Goal: Navigation & Orientation: Find specific page/section

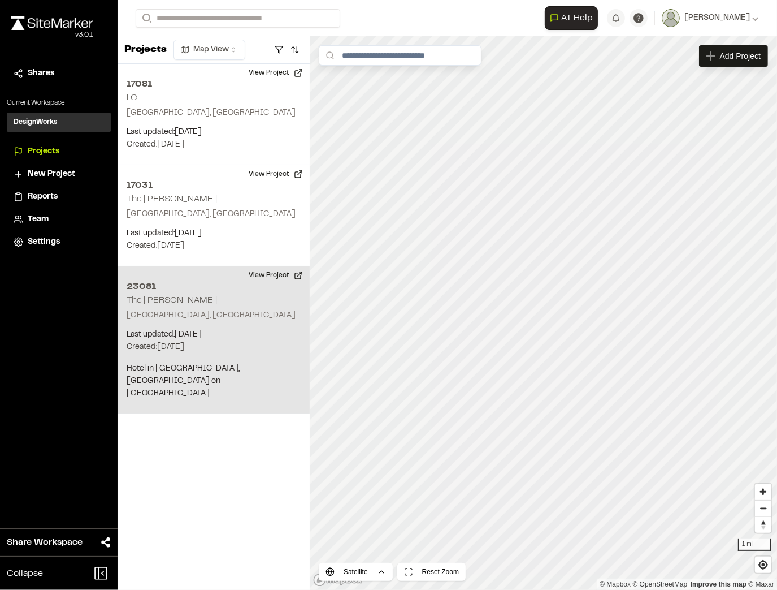
click at [209, 301] on div "23081 The Cooper Charleston, SC Last updated: Sep 24, 2025 Budget: $ Created: J…" at bounding box center [214, 340] width 192 height 148
click at [575, 297] on div "23081 The Cooper" at bounding box center [544, 294] width 109 height 12
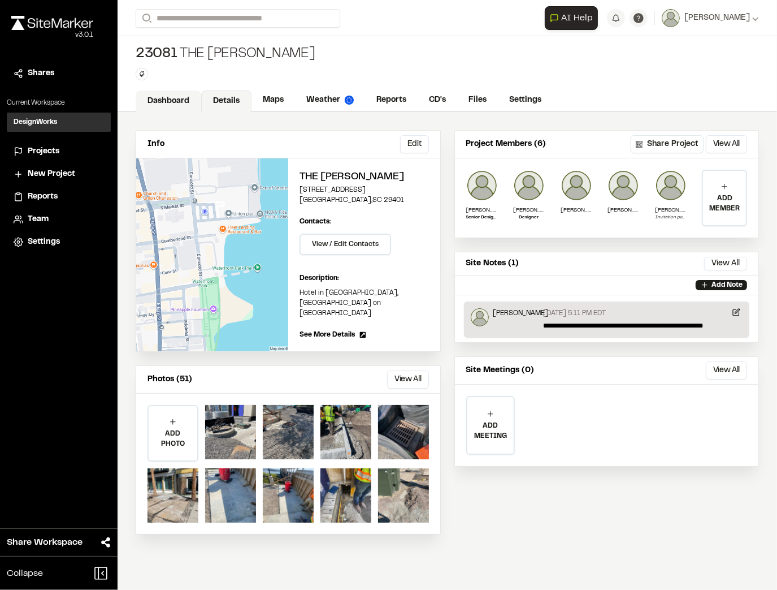
click at [192, 102] on link "Dashboard" at bounding box center [169, 100] width 66 height 21
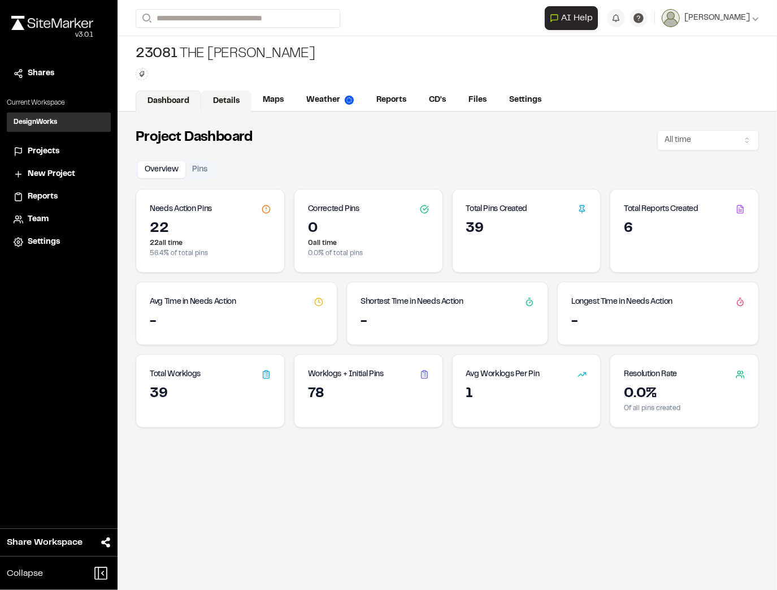
click at [239, 106] on link "Details" at bounding box center [226, 100] width 50 height 21
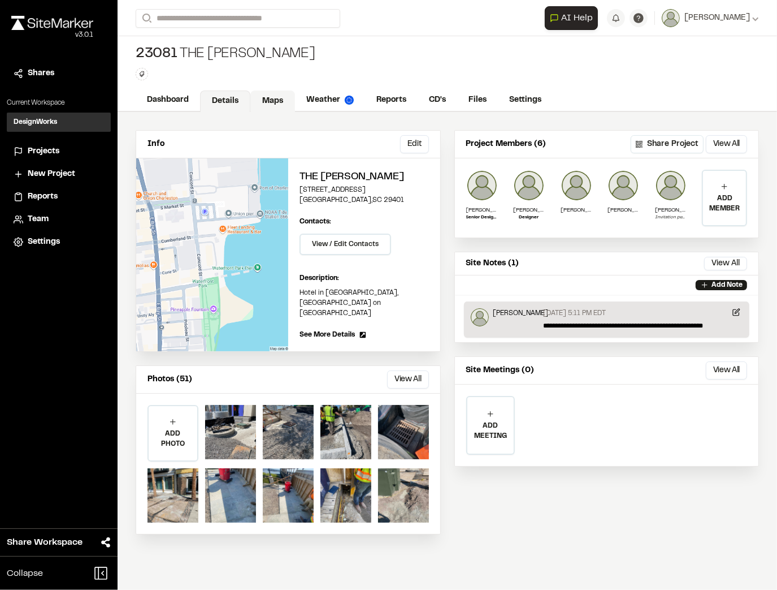
click at [269, 106] on link "Maps" at bounding box center [272, 100] width 45 height 21
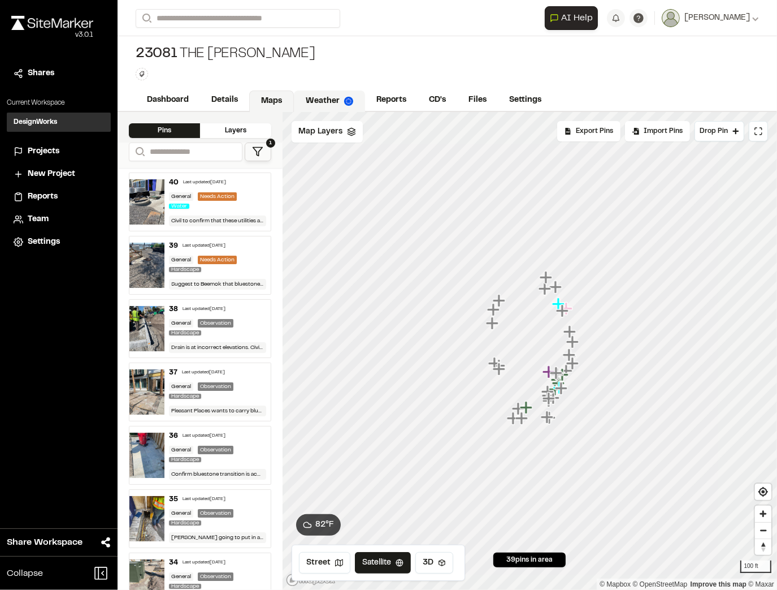
click at [330, 109] on link "Weather" at bounding box center [329, 100] width 71 height 21
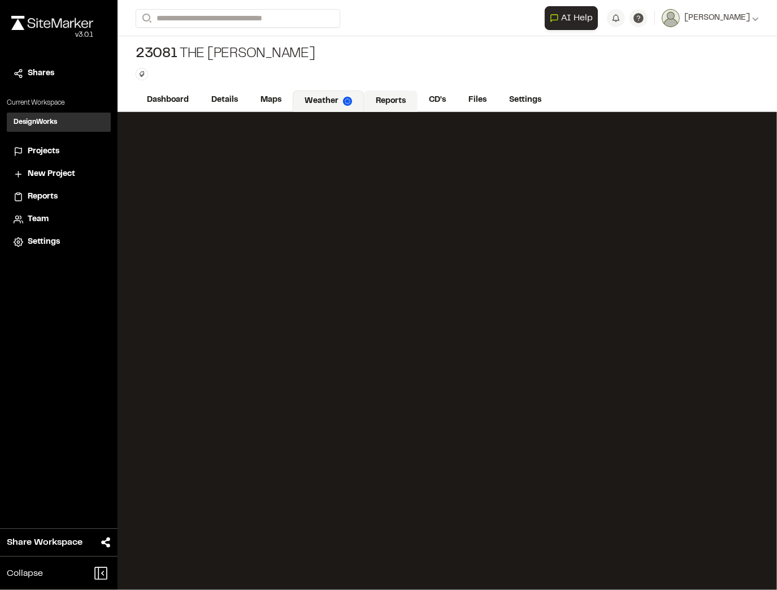
click at [385, 98] on link "Reports" at bounding box center [391, 100] width 54 height 21
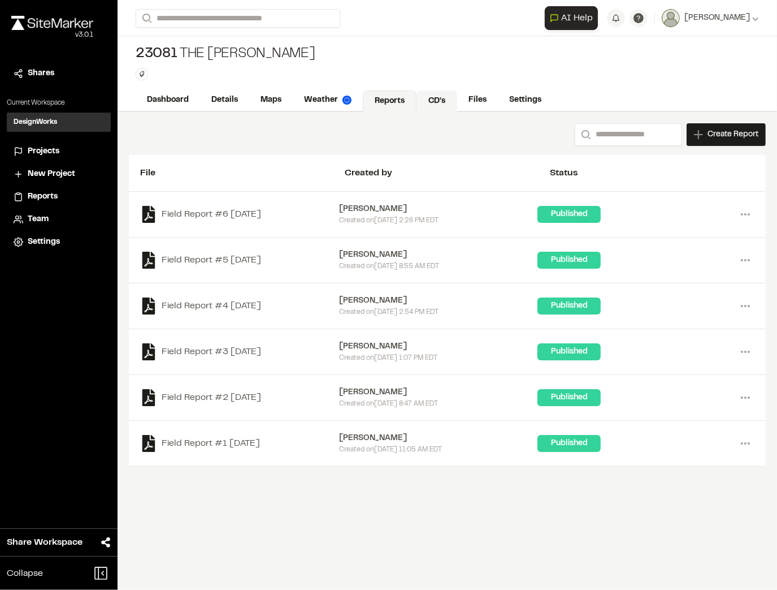
click at [447, 103] on link "CD's" at bounding box center [437, 100] width 41 height 21
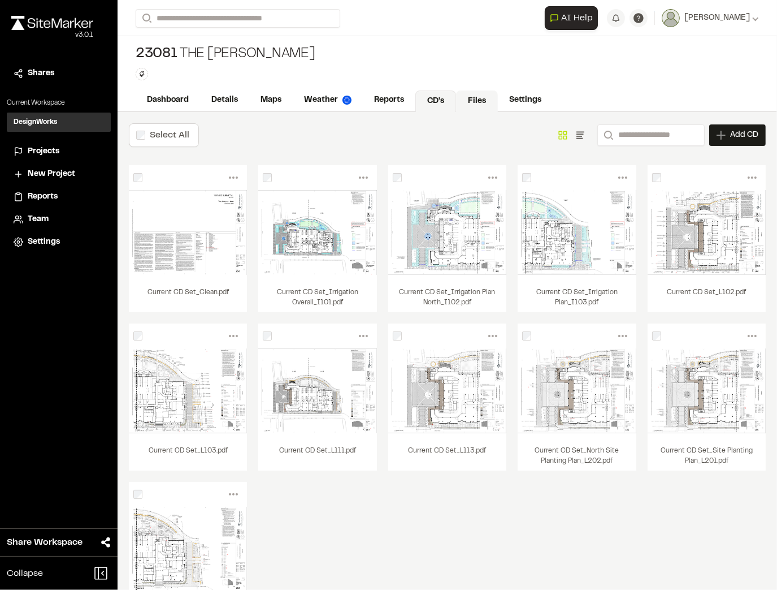
click at [466, 99] on link "Files" at bounding box center [477, 100] width 42 height 21
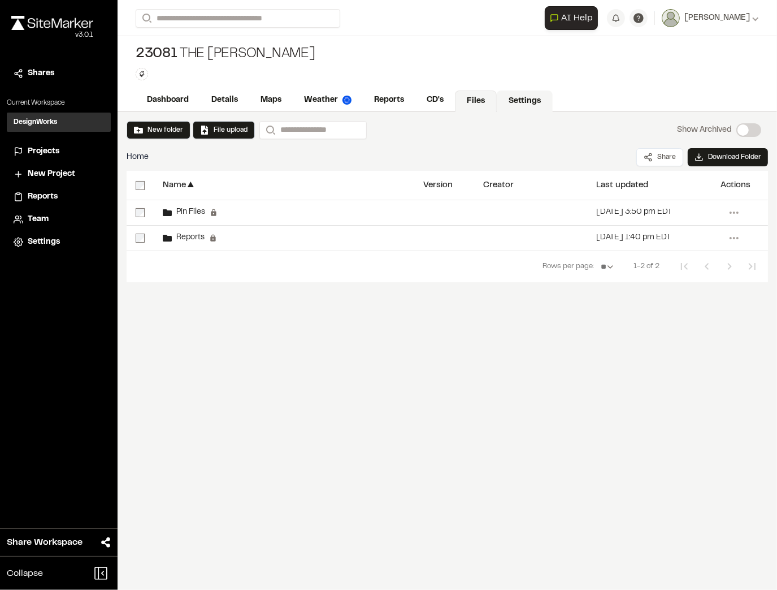
click at [497, 102] on link "Settings" at bounding box center [525, 100] width 56 height 21
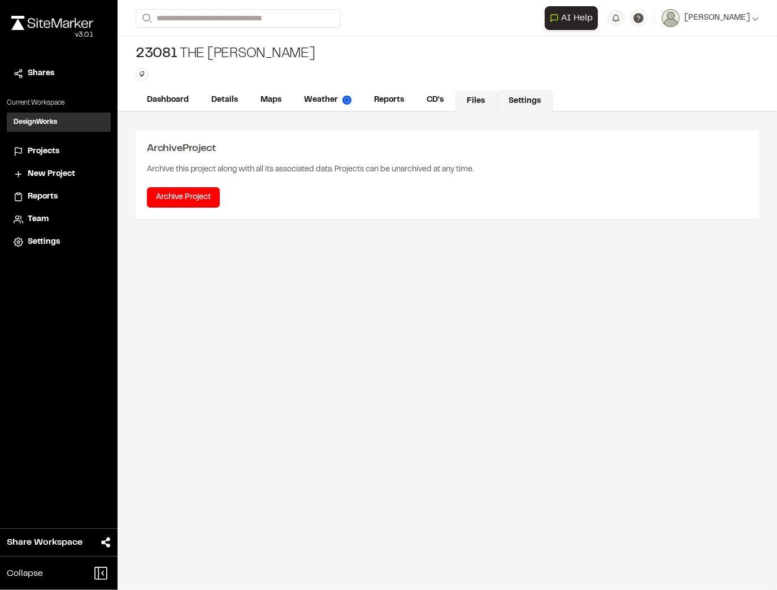
click at [462, 104] on link "Files" at bounding box center [476, 100] width 42 height 21
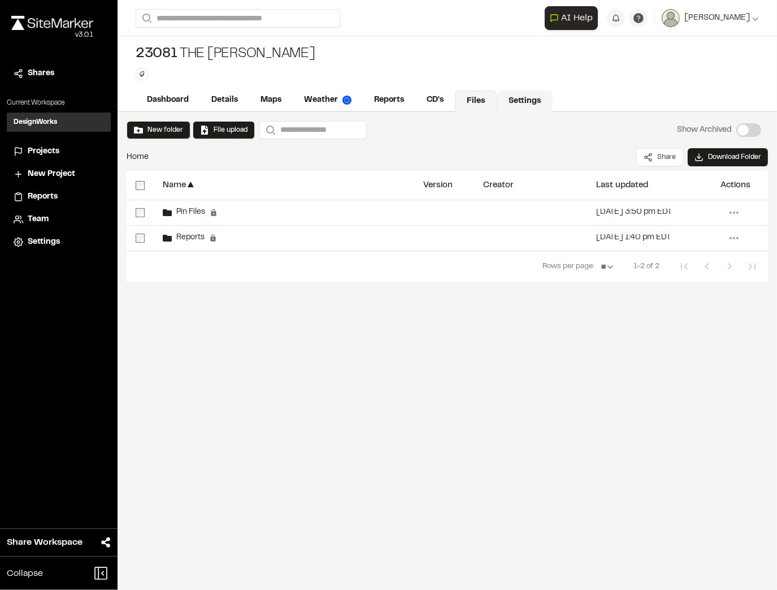
click at [520, 102] on link "Settings" at bounding box center [525, 100] width 56 height 21
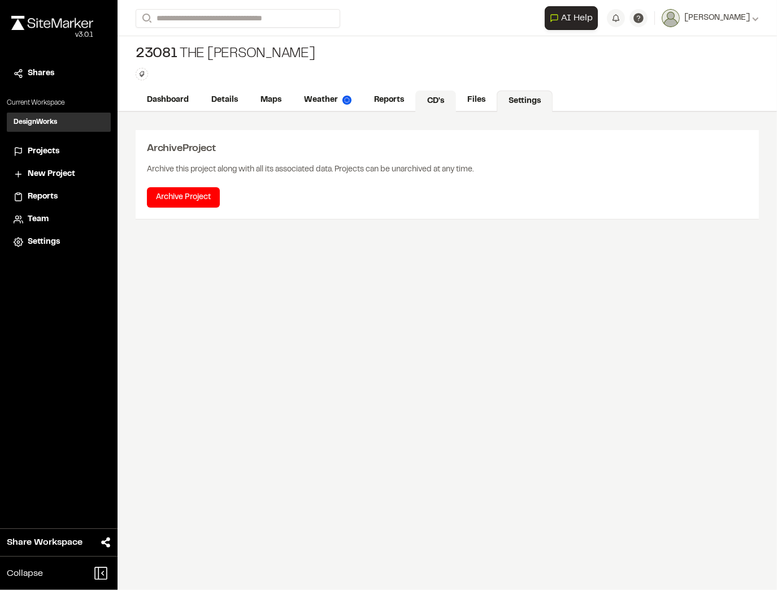
click at [421, 98] on link "CD's" at bounding box center [436, 100] width 41 height 21
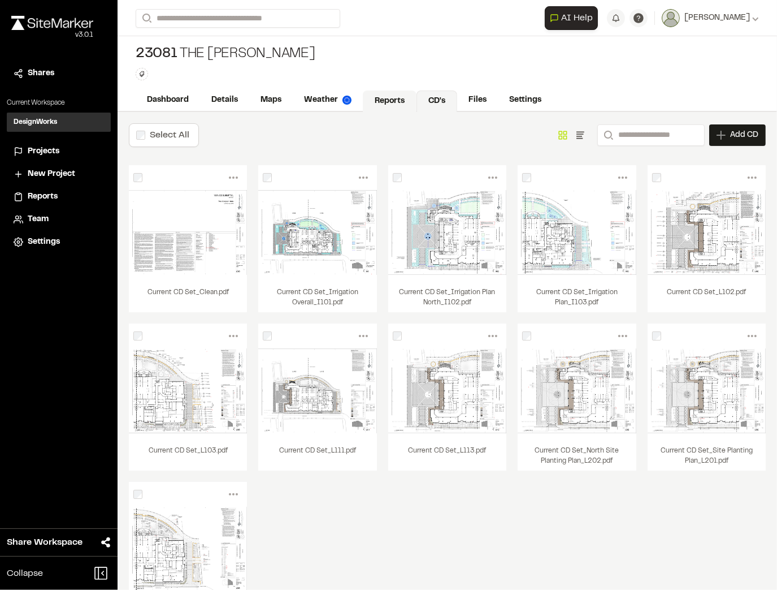
click at [378, 97] on link "Reports" at bounding box center [390, 100] width 54 height 21
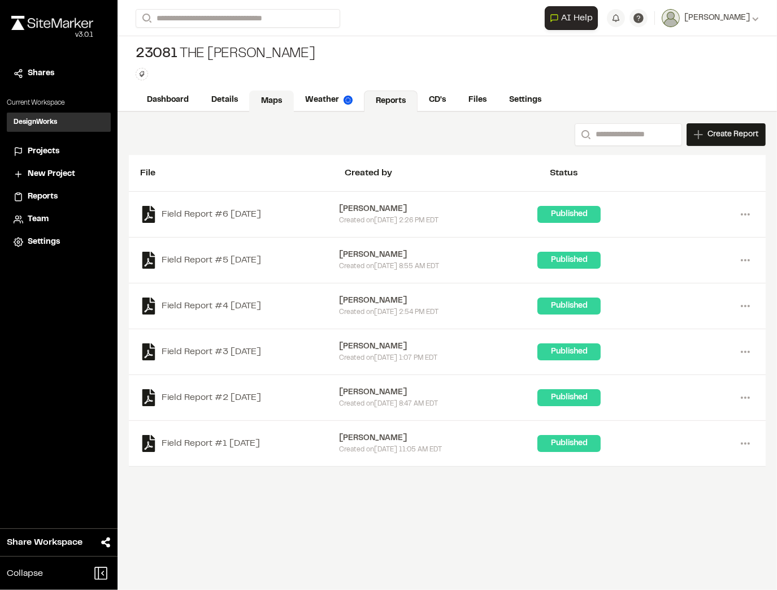
click at [272, 97] on link "Maps" at bounding box center [271, 100] width 45 height 21
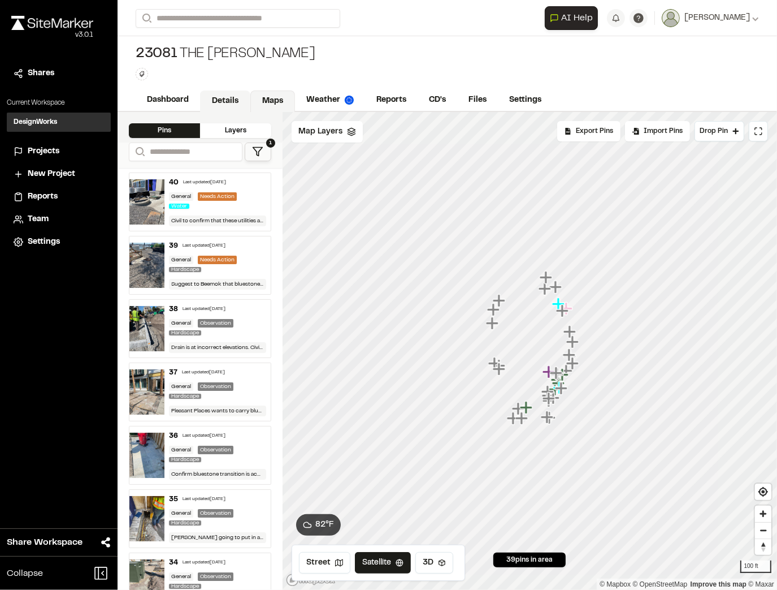
click at [222, 97] on link "Details" at bounding box center [225, 100] width 50 height 21
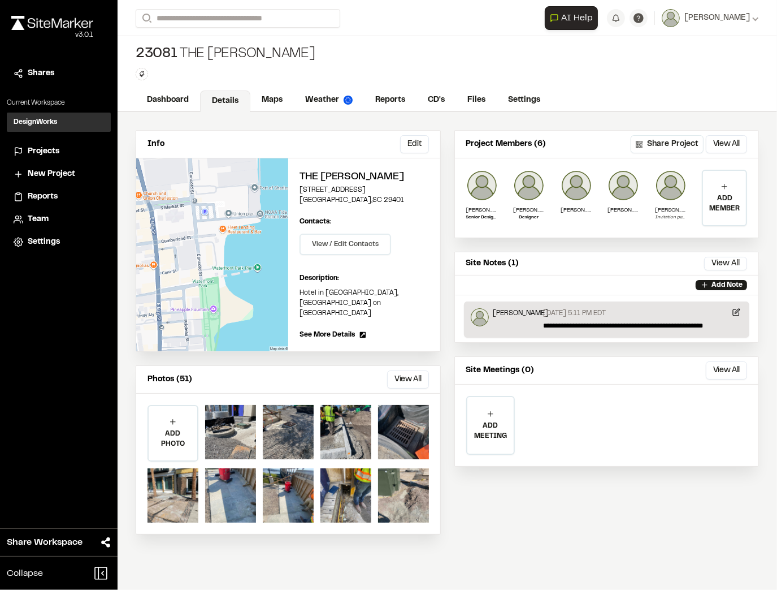
click at [313, 235] on button "View / Edit Contacts" at bounding box center [346, 243] width 92 height 21
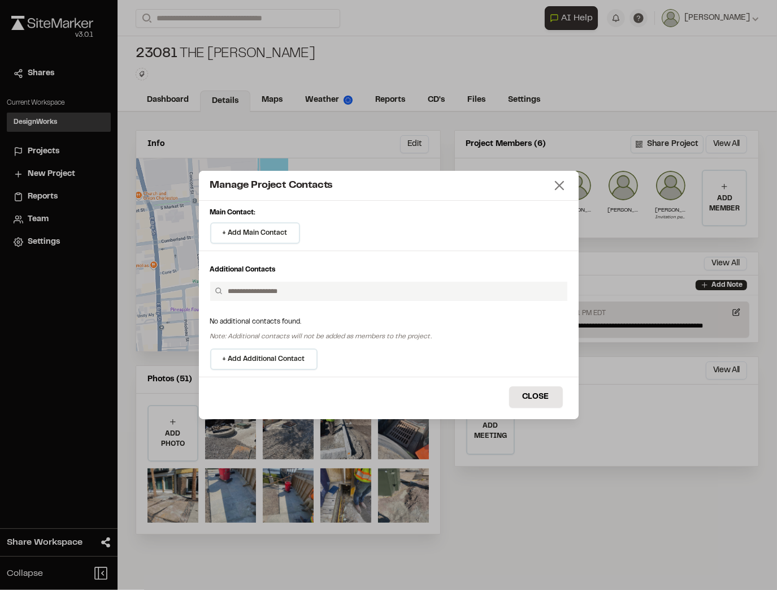
click at [565, 190] on icon at bounding box center [560, 186] width 16 height 16
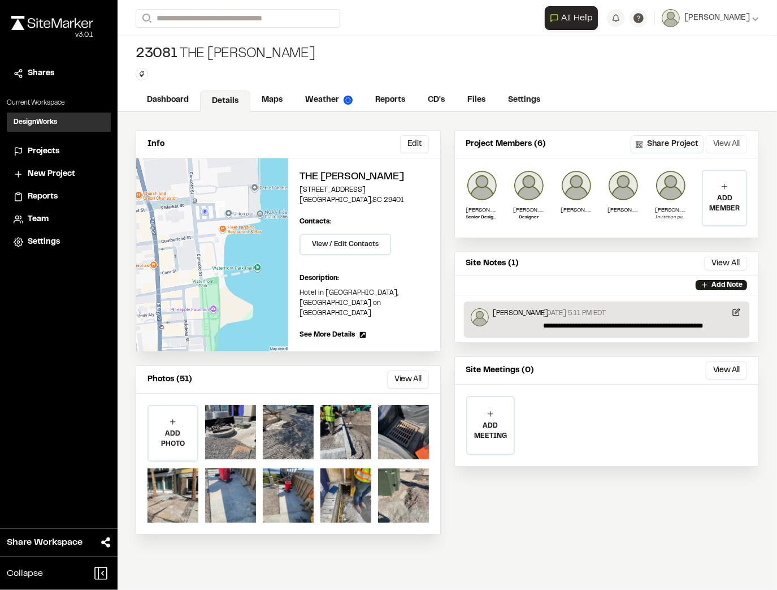
click at [724, 141] on button "View All" at bounding box center [726, 144] width 41 height 18
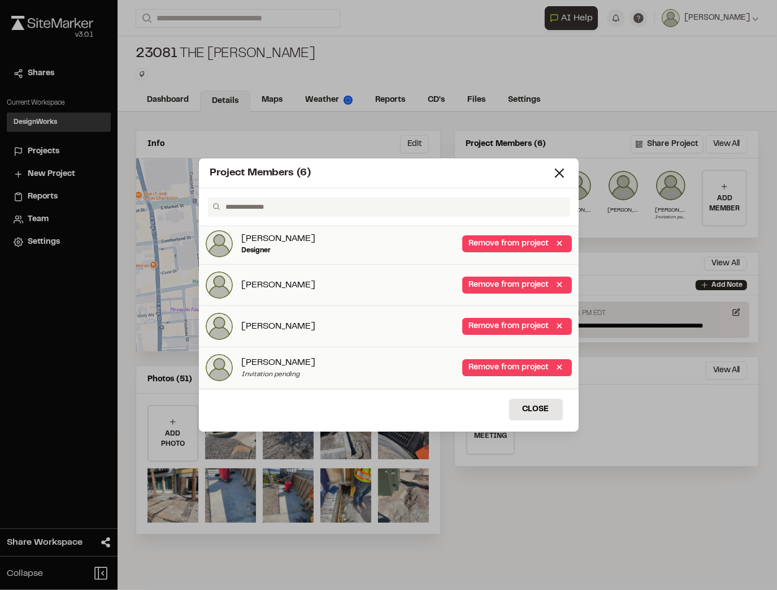
scroll to position [84, 0]
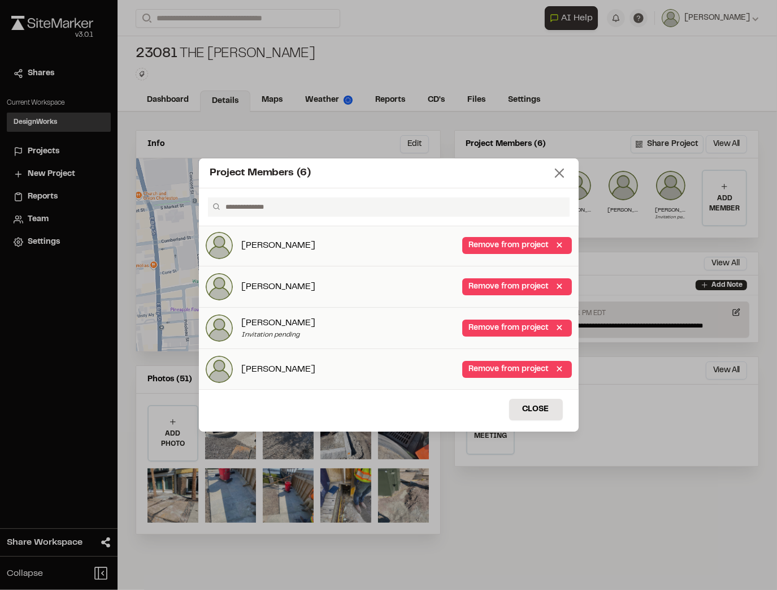
click at [564, 172] on icon at bounding box center [560, 173] width 16 height 16
